Goal: Information Seeking & Learning: Learn about a topic

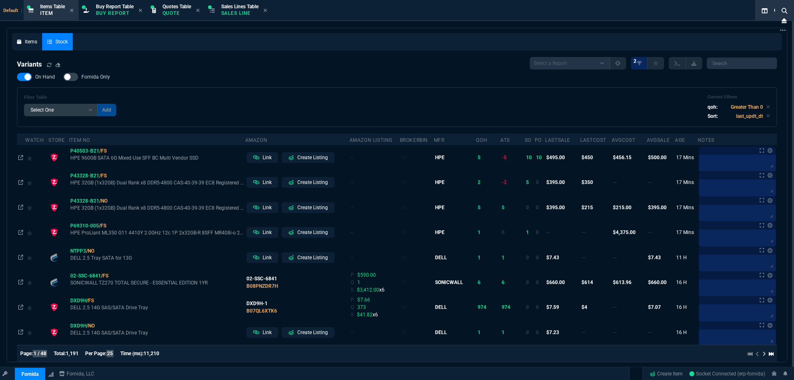
select select "9: OCAM"
select select
drag, startPoint x: 73, startPoint y: 13, endPoint x: 79, endPoint y: 11, distance: 5.9
click at [73, 13] on fa-icon at bounding box center [72, 11] width 4 height 6
click at [96, 13] on p "Buy Report" at bounding box center [115, 13] width 38 height 7
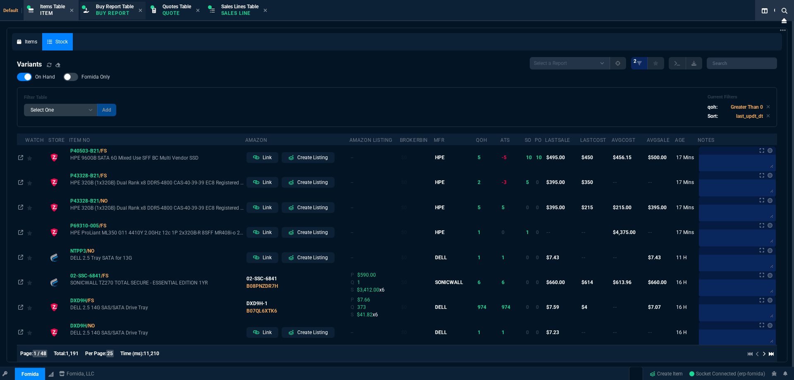
click at [96, 13] on p "Buy Report" at bounding box center [115, 13] width 38 height 7
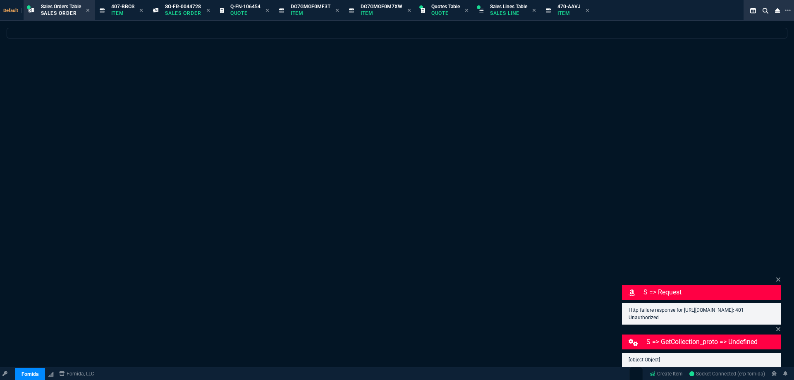
click at [84, 10] on div "Sales Orders Table Sales Order" at bounding box center [65, 10] width 49 height 14
click at [83, 10] on div "Sales Orders Table Sales Order" at bounding box center [65, 10] width 49 height 14
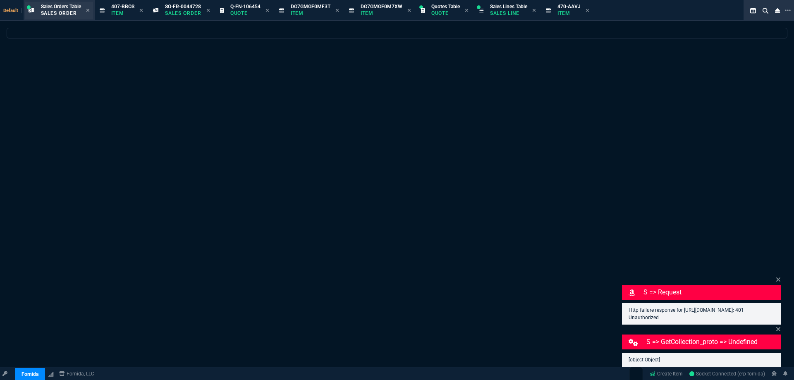
click at [85, 10] on div "Sales Orders Table Sales Order" at bounding box center [65, 10] width 49 height 14
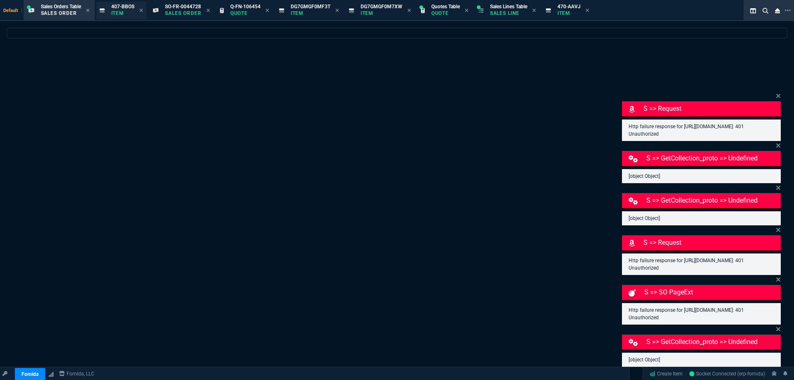
click at [89, 12] on icon at bounding box center [88, 10] width 4 height 5
click at [153, 12] on div at bounding box center [156, 10] width 7 height 7
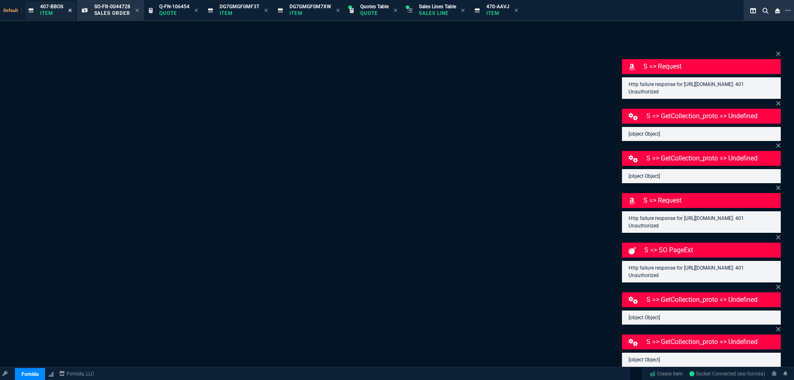
click at [71, 12] on icon at bounding box center [70, 10] width 3 height 3
click at [94, 12] on p "Sales Order" at bounding box center [112, 13] width 36 height 7
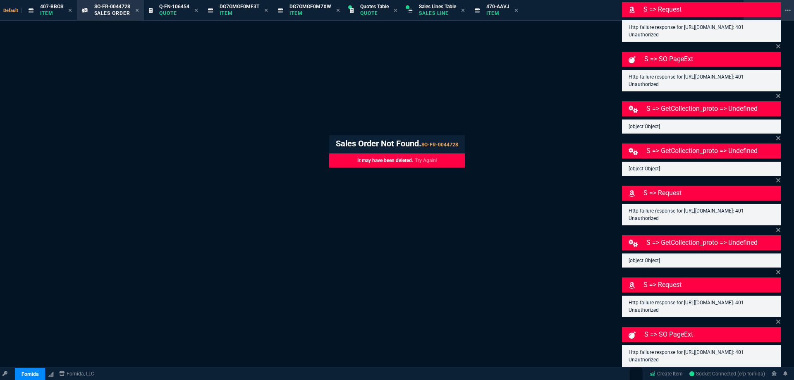
click at [83, 11] on icon at bounding box center [85, 10] width 6 height 4
click at [71, 10] on icon at bounding box center [70, 10] width 4 height 5
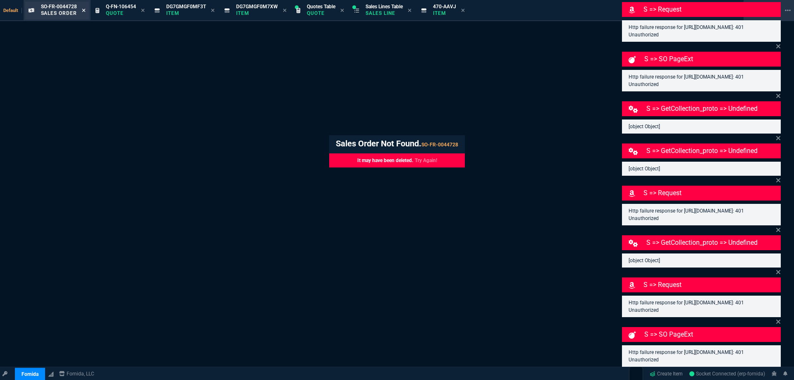
click at [83, 10] on icon at bounding box center [84, 10] width 4 height 5
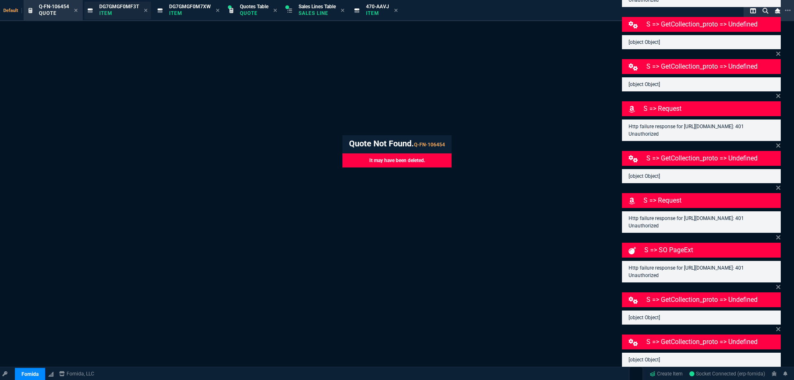
click at [76, 11] on icon at bounding box center [75, 10] width 3 height 3
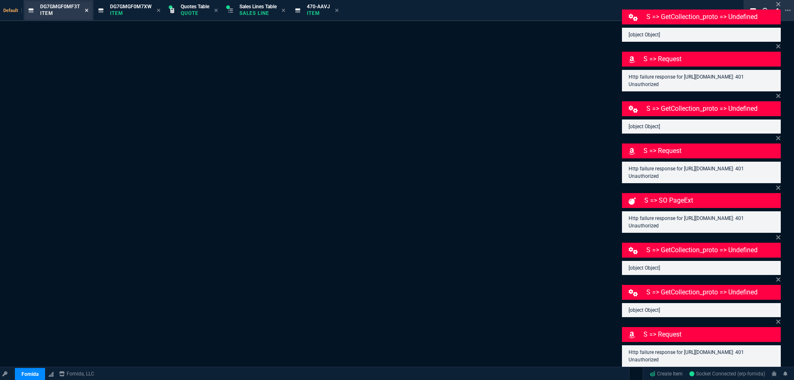
click at [86, 12] on icon at bounding box center [87, 10] width 4 height 5
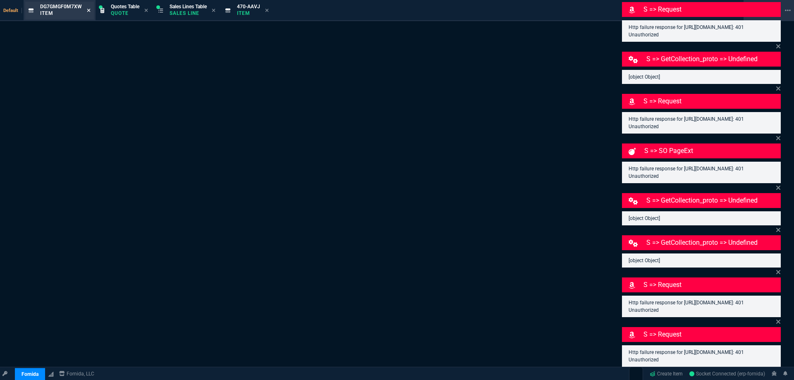
click at [87, 12] on icon at bounding box center [89, 10] width 4 height 5
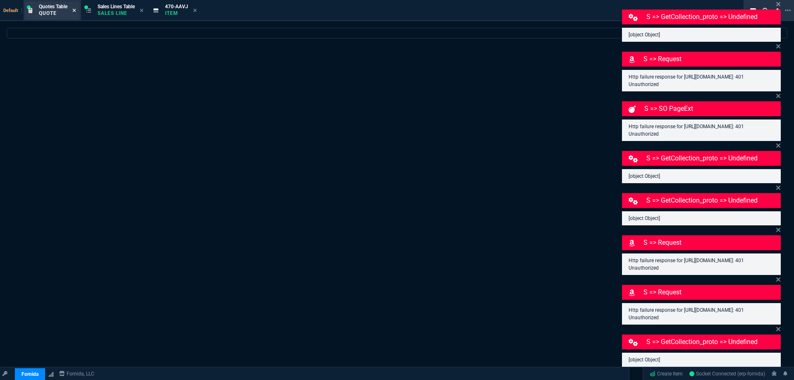
click at [76, 11] on icon at bounding box center [74, 10] width 3 height 3
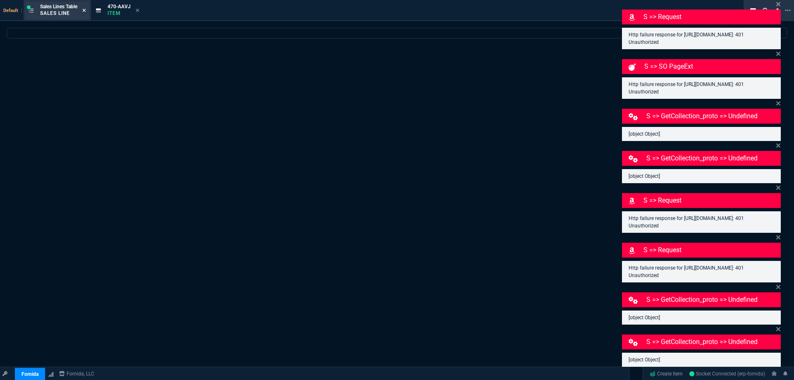
click at [85, 12] on icon at bounding box center [84, 10] width 3 height 3
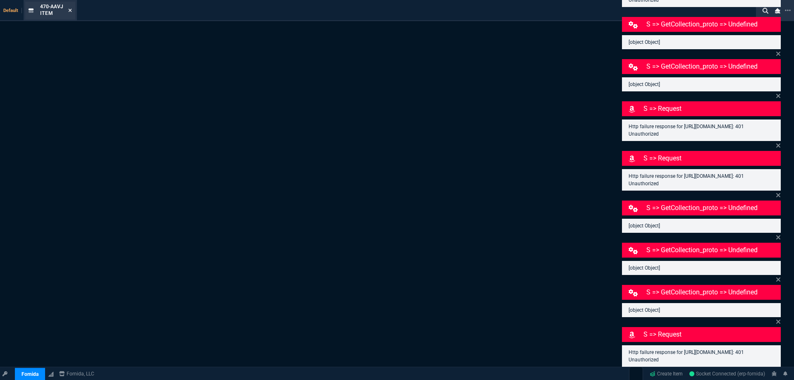
click at [69, 11] on icon at bounding box center [70, 10] width 3 height 3
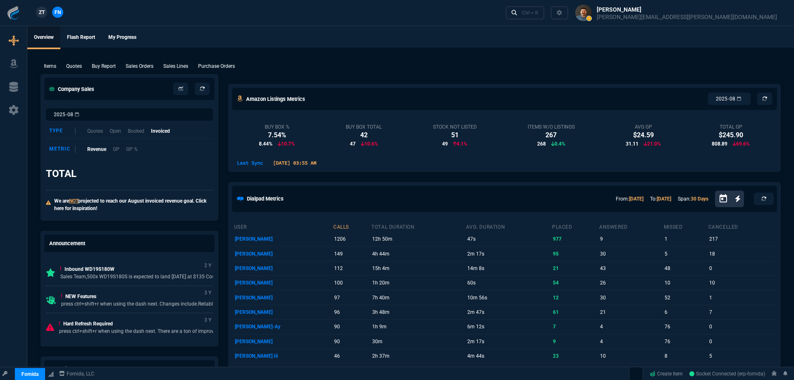
select select "9: OCAM"
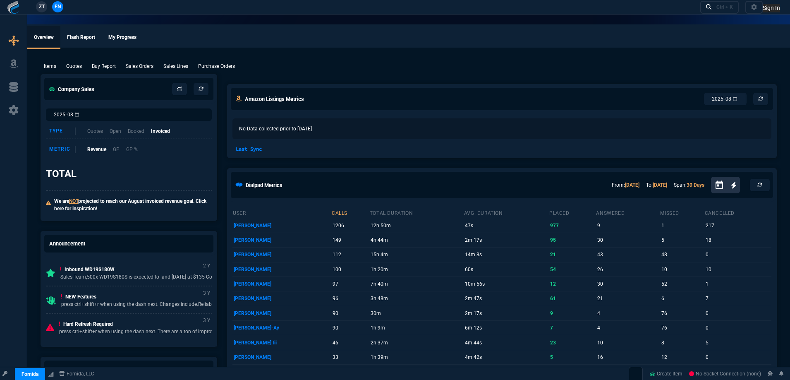
select select "9: OCAM"
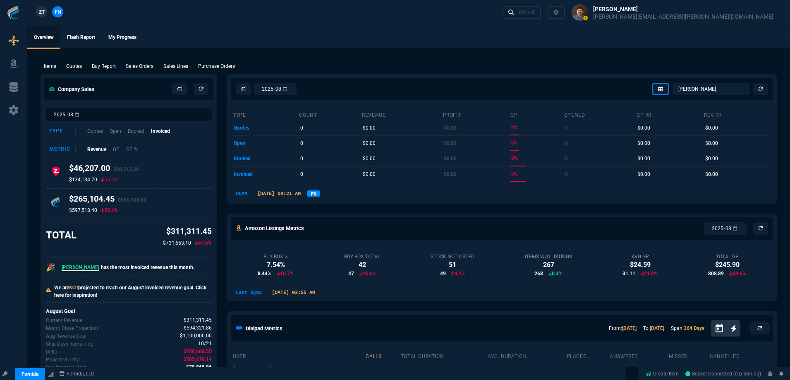
click at [281, 36] on ul "Overview Flash Report My Progress" at bounding box center [408, 37] width 763 height 22
click at [280, 34] on ul "Overview Flash Report My Progress" at bounding box center [408, 37] width 763 height 22
click at [729, 15] on button at bounding box center [672, 12] width 215 height 25
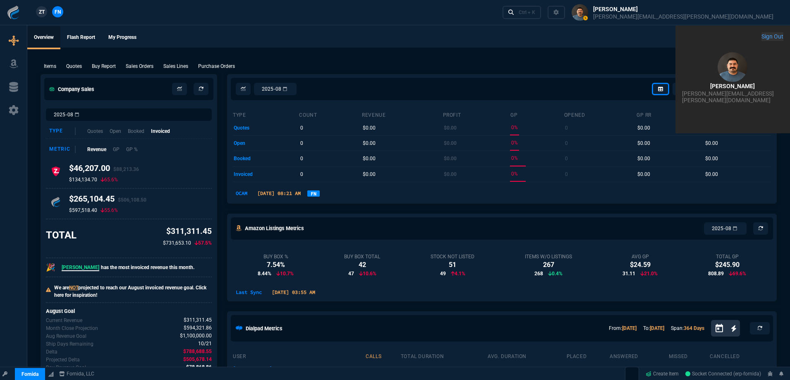
click at [762, 41] on button "Sign Out" at bounding box center [773, 36] width 22 height 9
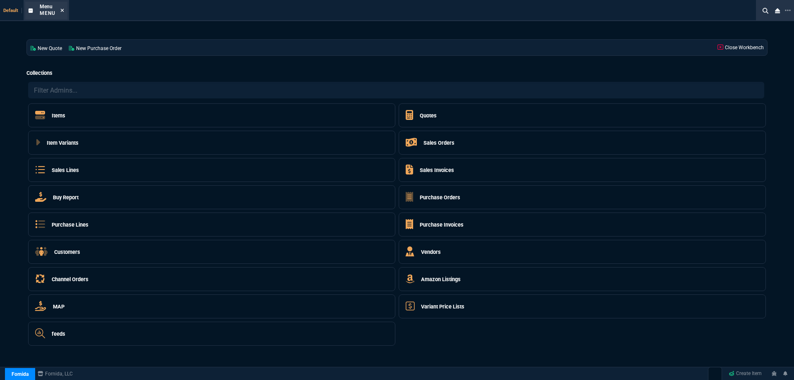
click at [63, 10] on icon at bounding box center [62, 10] width 4 height 5
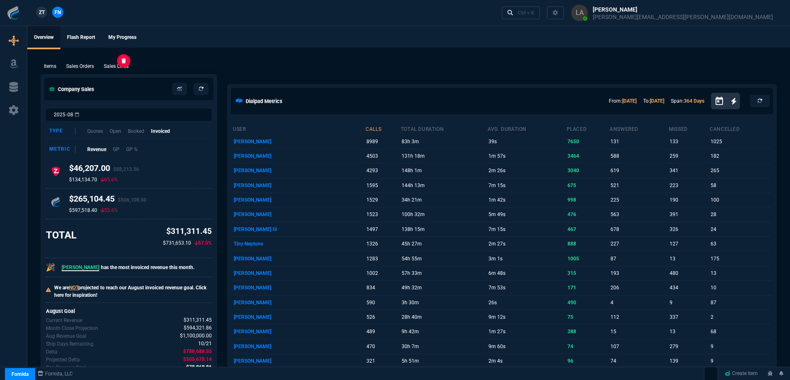
click at [118, 68] on p "Sales Lines" at bounding box center [116, 65] width 25 height 7
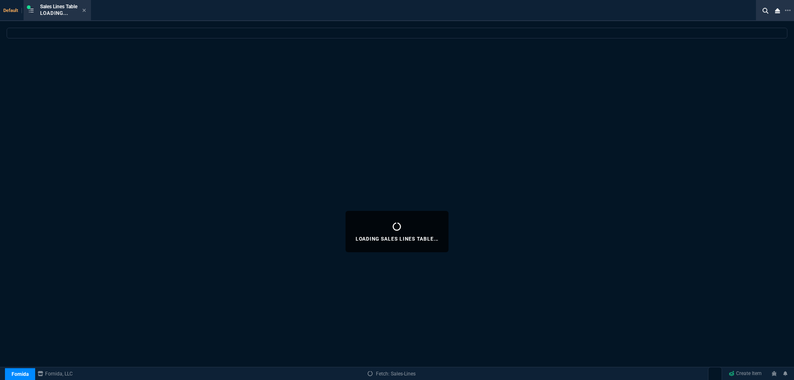
select select
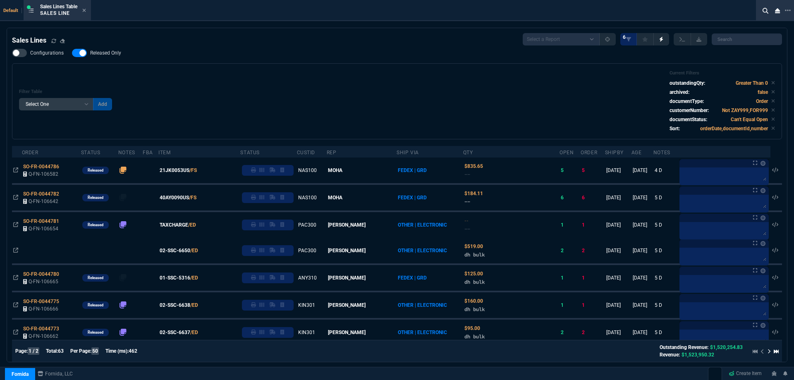
click at [103, 57] on label "Released Only" at bounding box center [101, 53] width 58 height 8
click at [72, 53] on input "Released Only" at bounding box center [72, 53] width 0 height 0
checkbox input "false"
click at [291, 59] on div "Configurations Released Only Filter Table Select One Add Filter () Age () ATS (…" at bounding box center [397, 94] width 770 height 91
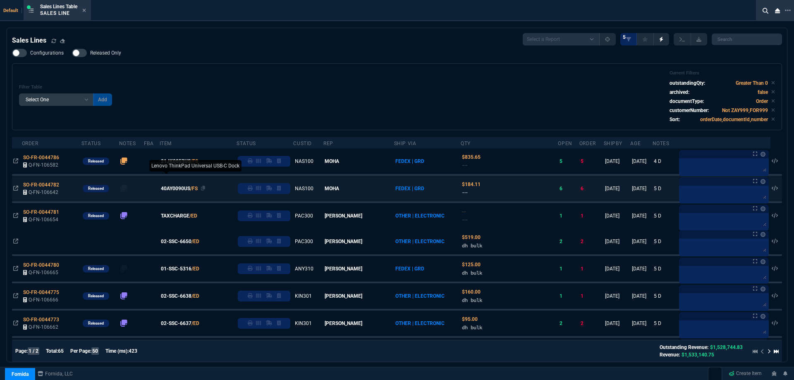
click at [188, 189] on span "40AY0090US" at bounding box center [175, 188] width 29 height 7
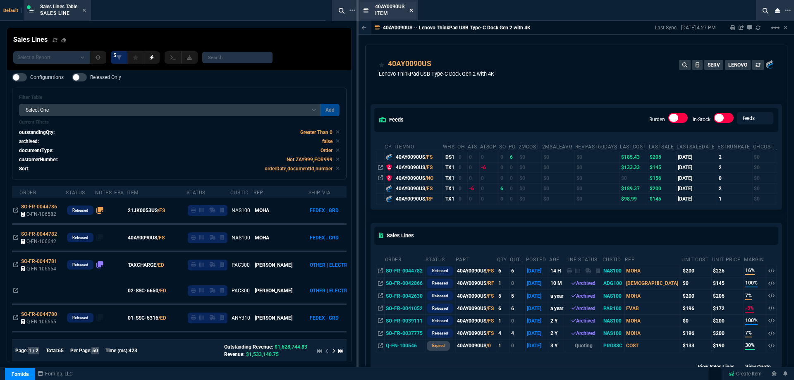
click at [410, 11] on icon at bounding box center [412, 10] width 4 height 5
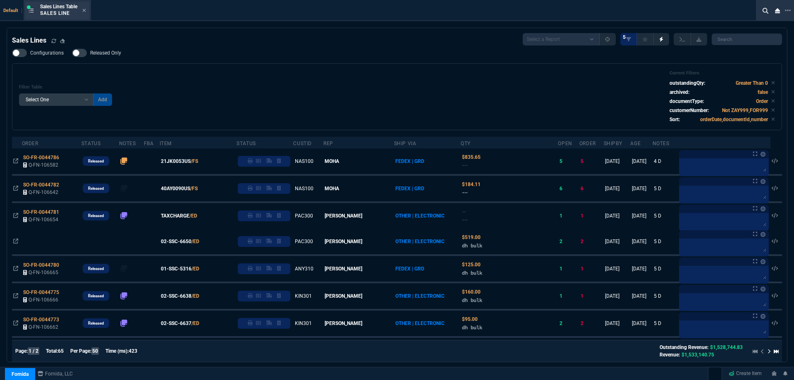
click at [88, 12] on div "Sales Lines Table Sales Line" at bounding box center [57, 11] width 64 height 18
click at [86, 12] on icon at bounding box center [84, 10] width 3 height 3
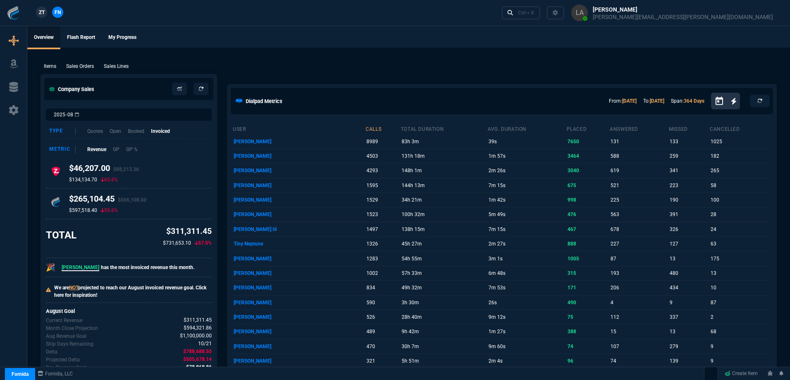
click at [39, 11] on span "ZT" at bounding box center [42, 12] width 6 height 7
click at [128, 68] on p "Sales Lines" at bounding box center [116, 65] width 25 height 7
select select
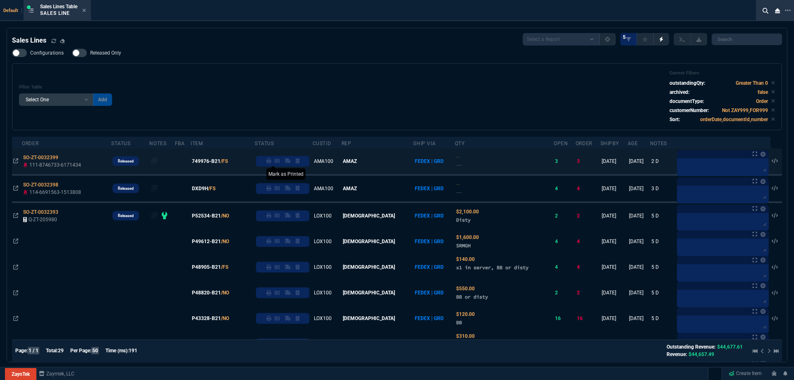
click at [271, 161] on icon at bounding box center [268, 160] width 5 height 5
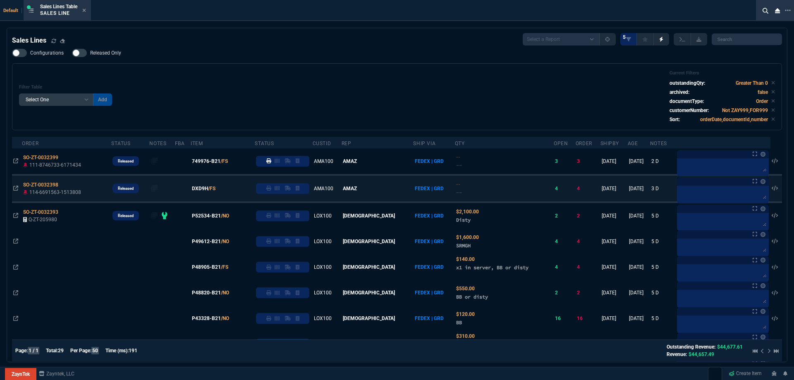
click at [288, 193] on div at bounding box center [282, 188] width 53 height 11
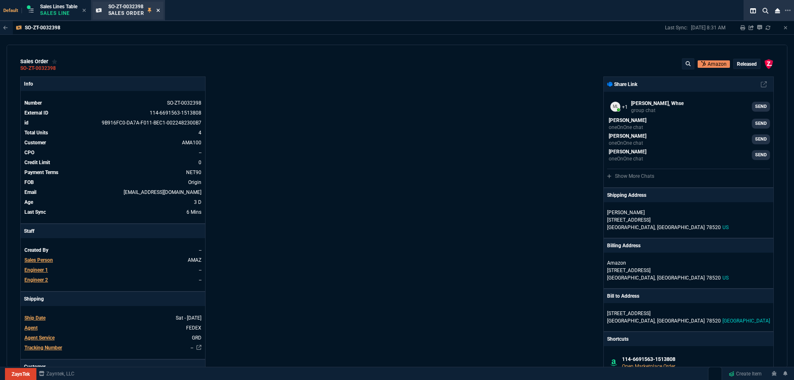
click at [160, 11] on icon at bounding box center [158, 10] width 4 height 5
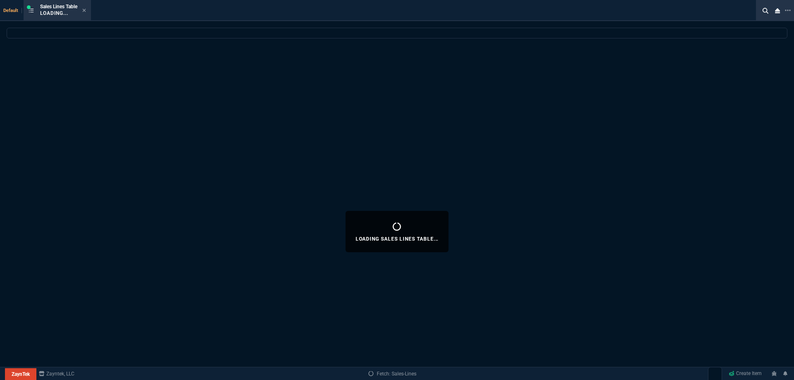
select select
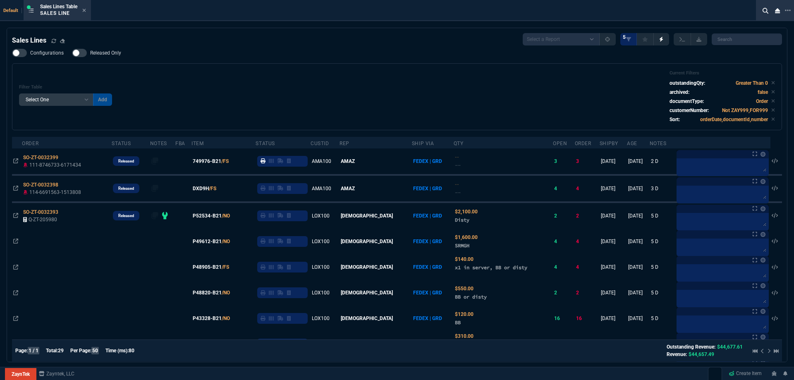
click at [266, 189] on icon at bounding box center [263, 188] width 5 height 5
click at [84, 9] on icon at bounding box center [84, 10] width 3 height 3
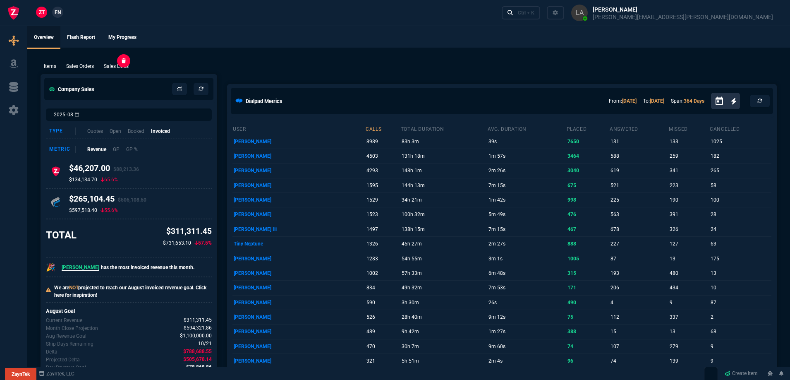
click at [112, 66] on p "Sales Lines" at bounding box center [116, 65] width 25 height 7
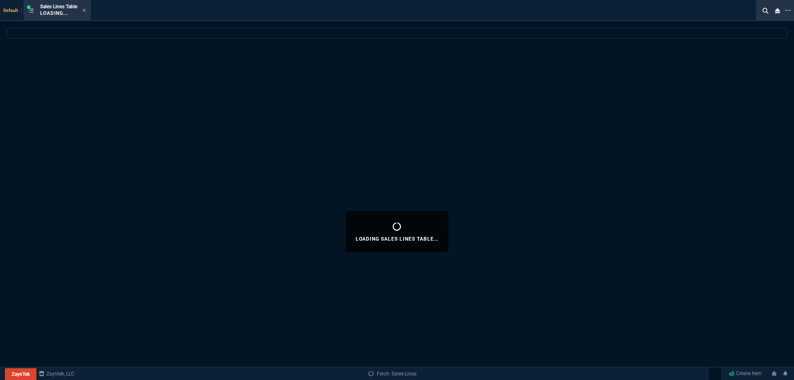
select select
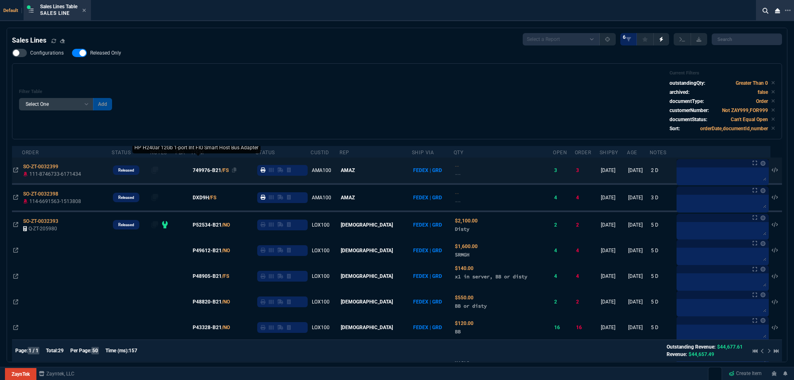
click at [221, 170] on span "749976-B21" at bounding box center [207, 170] width 29 height 7
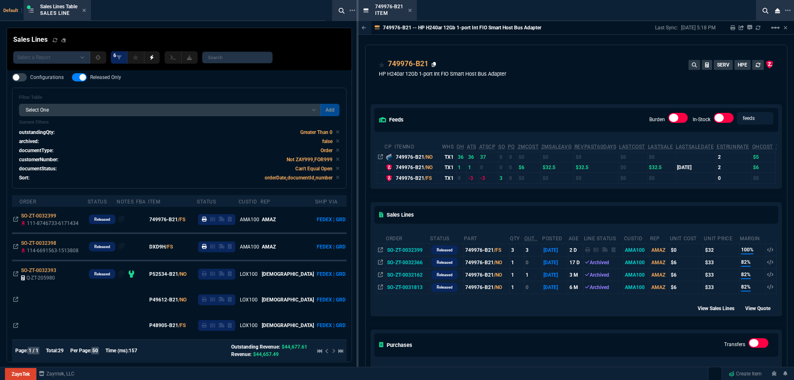
click at [434, 65] on icon at bounding box center [434, 64] width 5 height 5
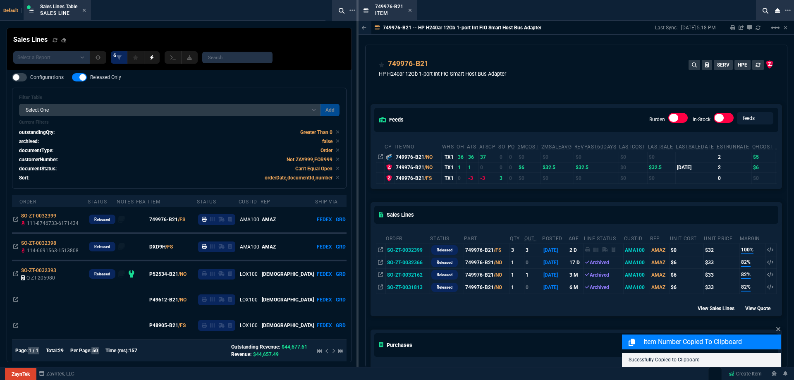
click at [410, 13] on fa-icon at bounding box center [410, 11] width 4 height 6
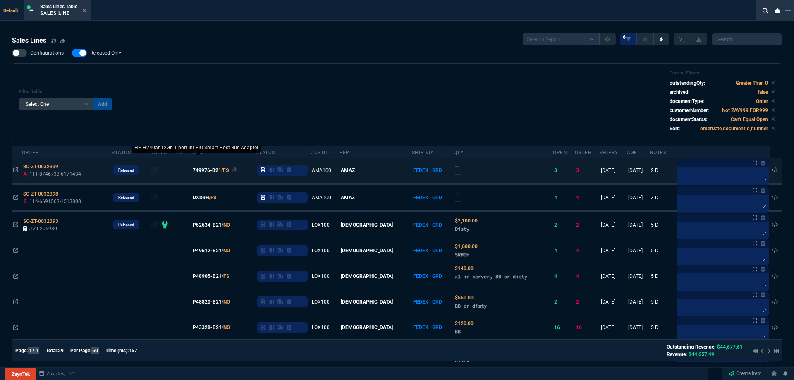
click at [219, 170] on span "749976-B21" at bounding box center [207, 170] width 29 height 7
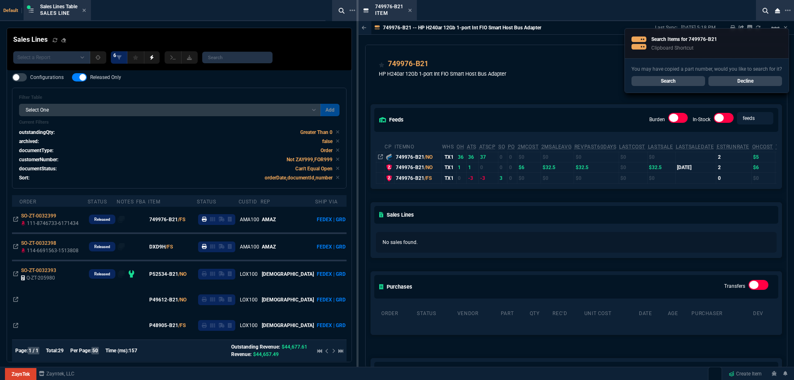
click at [751, 81] on link "Decline" at bounding box center [746, 81] width 74 height 10
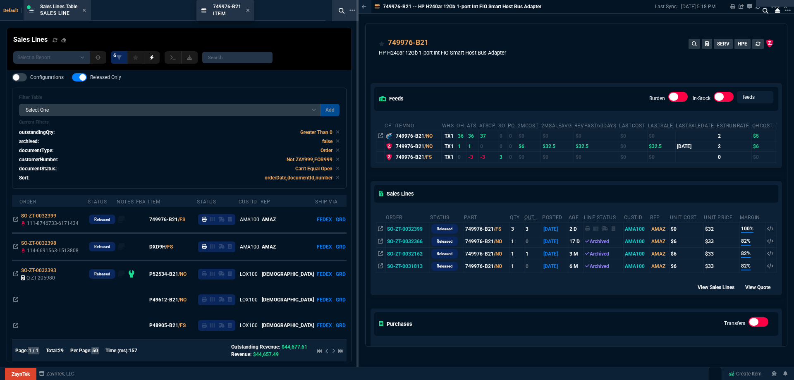
drag, startPoint x: 393, startPoint y: 12, endPoint x: 231, endPoint y: 15, distance: 162.6
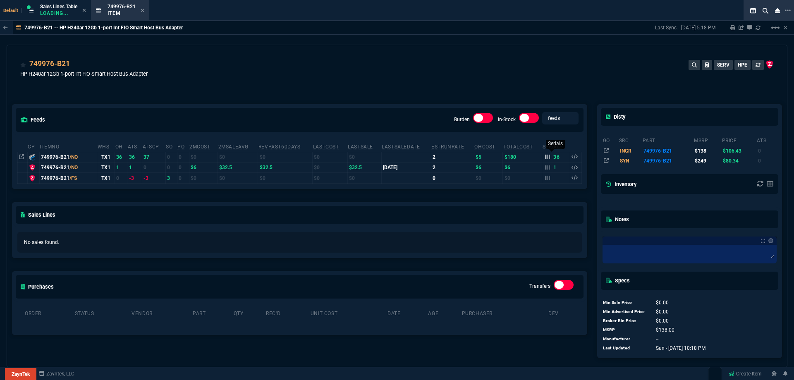
click at [549, 155] on div "36" at bounding box center [552, 156] width 15 height 7
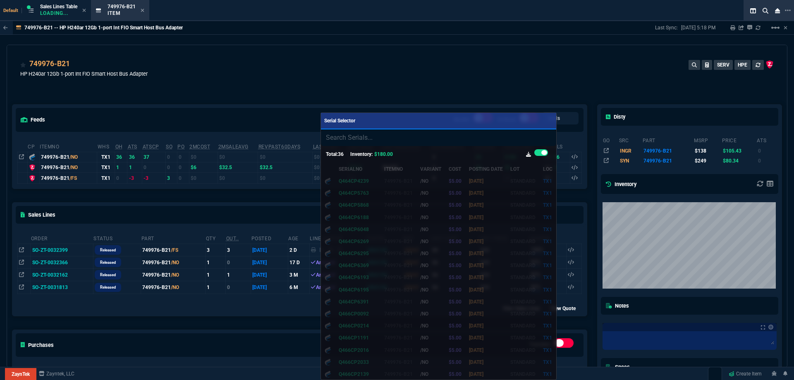
click at [463, 73] on div at bounding box center [397, 190] width 794 height 380
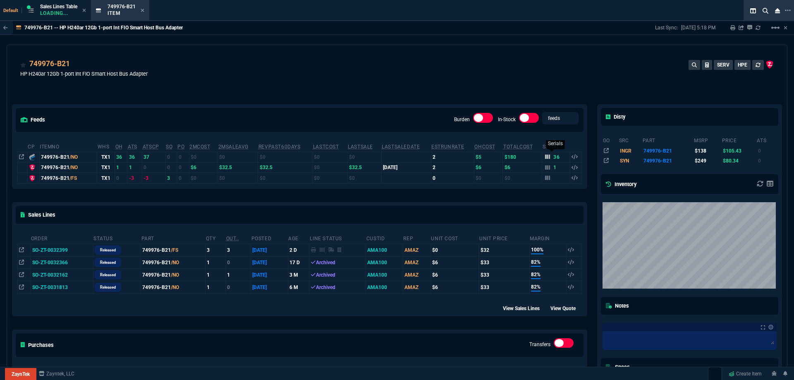
click at [545, 159] on icon at bounding box center [547, 157] width 5 height 5
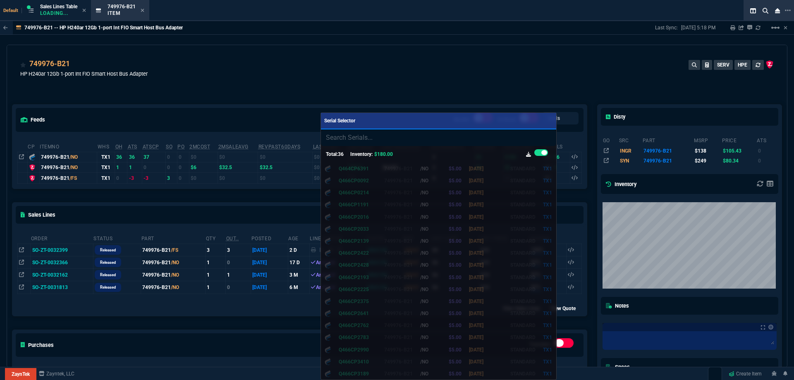
scroll to position [230, 0]
click at [392, 141] on input "search" at bounding box center [439, 137] width 236 height 17
type input "Q466CP2428"
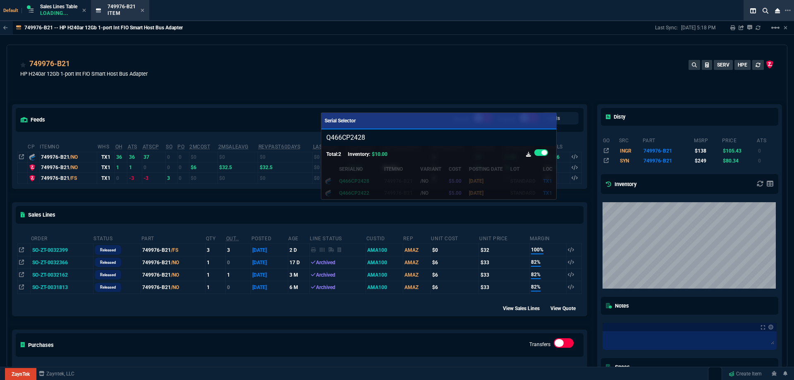
scroll to position [0, 0]
click at [526, 63] on div at bounding box center [397, 190] width 794 height 380
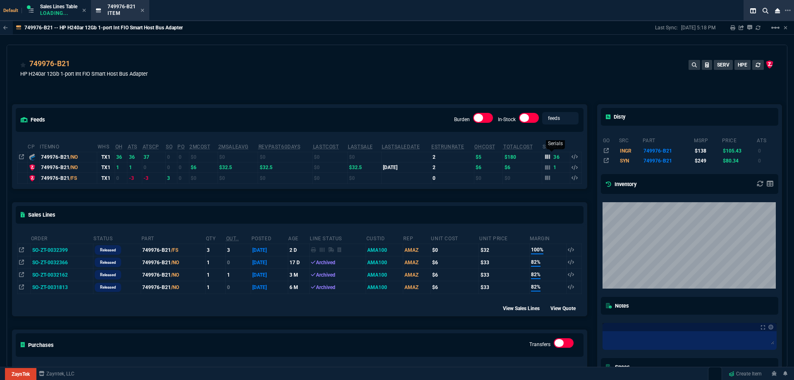
click at [545, 159] on icon at bounding box center [547, 156] width 5 height 5
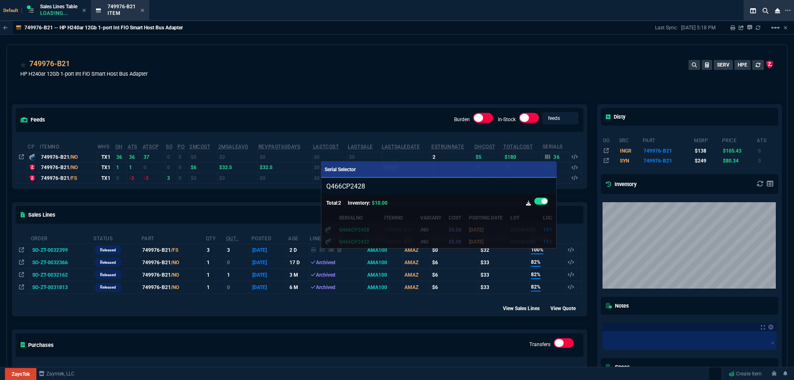
click at [538, 185] on input "Q466CP2428" at bounding box center [438, 186] width 235 height 17
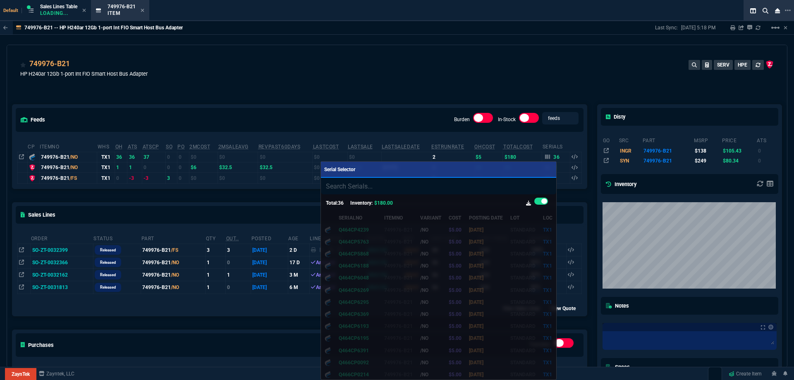
click at [434, 74] on div at bounding box center [397, 190] width 794 height 380
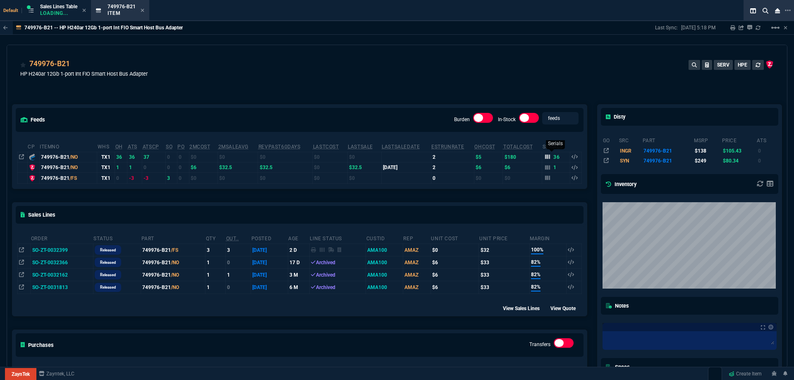
click at [545, 158] on icon at bounding box center [547, 157] width 5 height 5
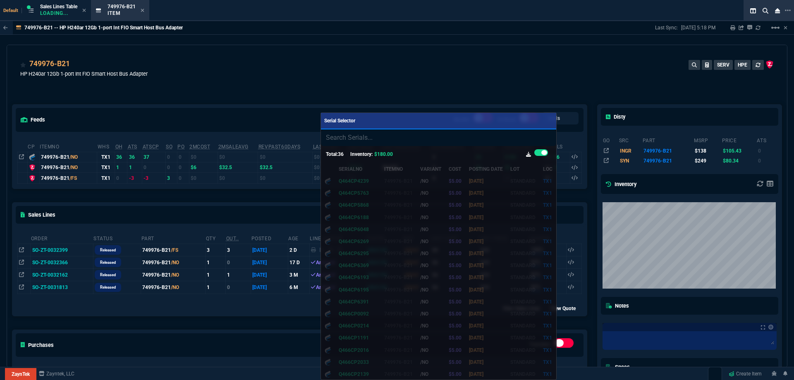
click at [458, 80] on div at bounding box center [397, 190] width 794 height 380
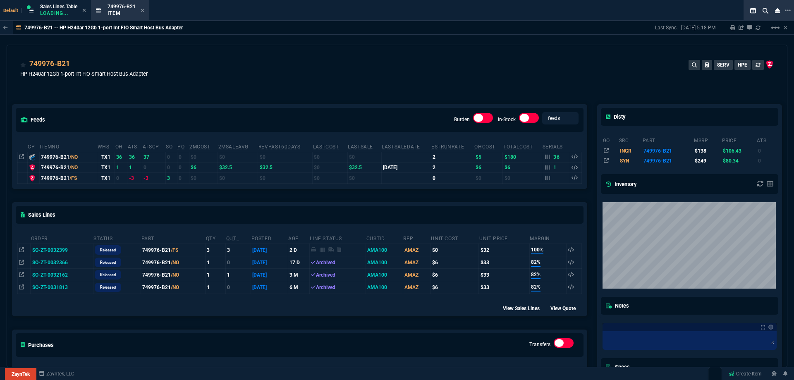
click at [499, 62] on div "749976-B21 HP H240ar 12Gb 1-port Int FIO Smart Host Bus Adapter SERV HPE" at bounding box center [397, 72] width 754 height 29
click at [547, 168] on icon at bounding box center [547, 167] width 5 height 5
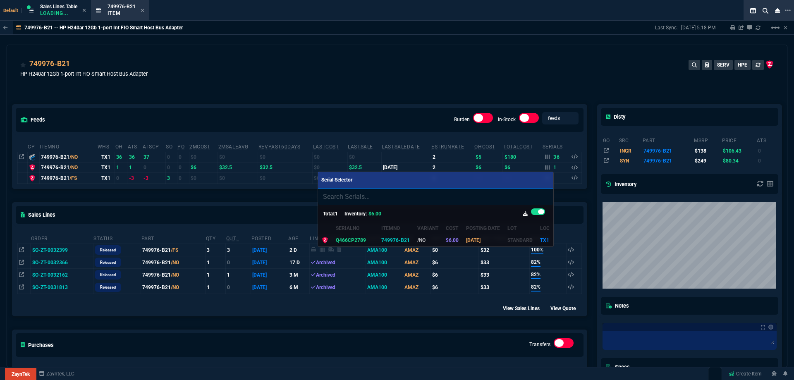
click at [465, 33] on div at bounding box center [397, 190] width 794 height 380
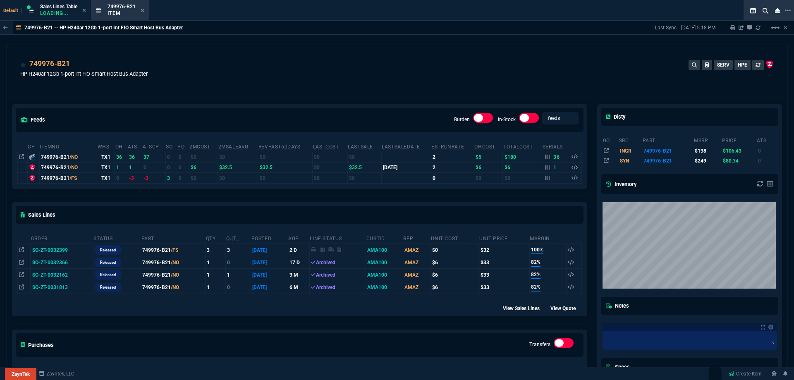
click at [388, 57] on div "749976-B21 HP H240ar 12Gb 1-port Int FIO Smart Host Bus Adapter SERV HPE" at bounding box center [397, 69] width 780 height 49
click at [388, 56] on div "749976-B21 HP H240ar 12Gb 1-port Int FIO Smart Host Bus Adapter SERV HPE" at bounding box center [397, 69] width 780 height 49
click at [387, 56] on div "749976-B21 HP H240ar 12Gb 1-port Int FIO Smart Host Bus Adapter SERV HPE" at bounding box center [397, 69] width 780 height 49
click at [545, 169] on icon at bounding box center [547, 167] width 5 height 5
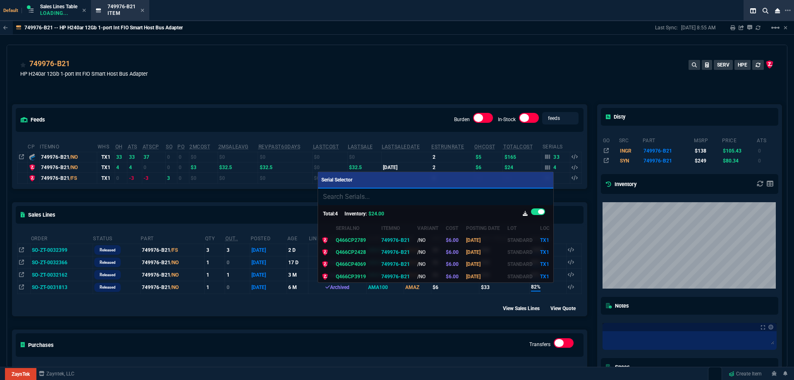
click at [481, 71] on div at bounding box center [397, 190] width 794 height 380
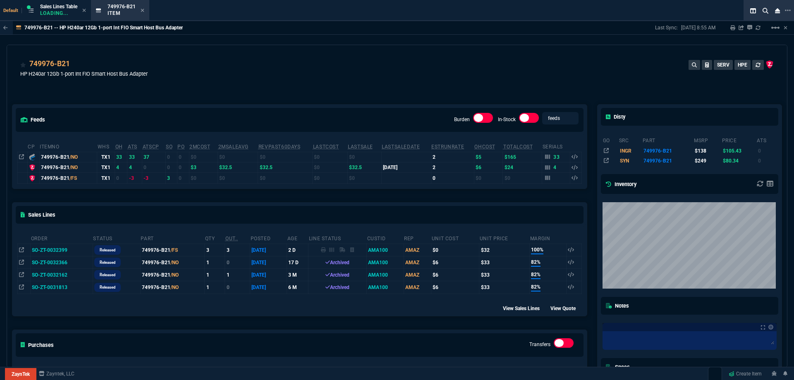
click at [505, 54] on div "749976-B21 HP H240ar 12Gb 1-port Int FIO Smart Host Bus Adapter SERV HPE" at bounding box center [397, 69] width 780 height 49
click at [546, 168] on icon at bounding box center [547, 167] width 5 height 5
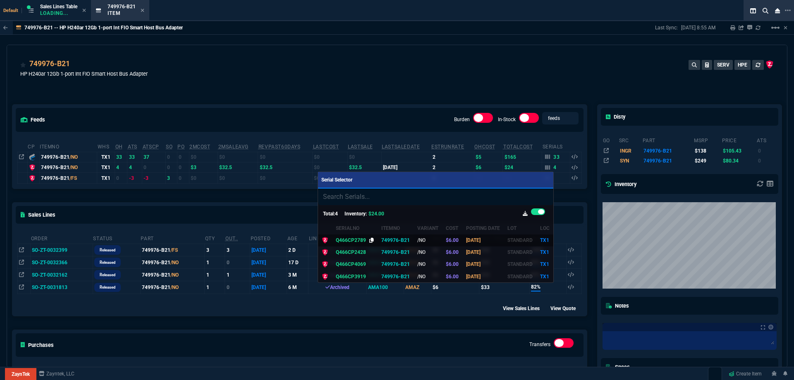
click at [369, 241] on icon at bounding box center [371, 240] width 5 height 5
click at [369, 252] on icon at bounding box center [371, 252] width 5 height 5
click at [369, 266] on icon at bounding box center [371, 264] width 5 height 5
click at [369, 278] on icon at bounding box center [371, 276] width 5 height 5
